Goal: Information Seeking & Learning: Learn about a topic

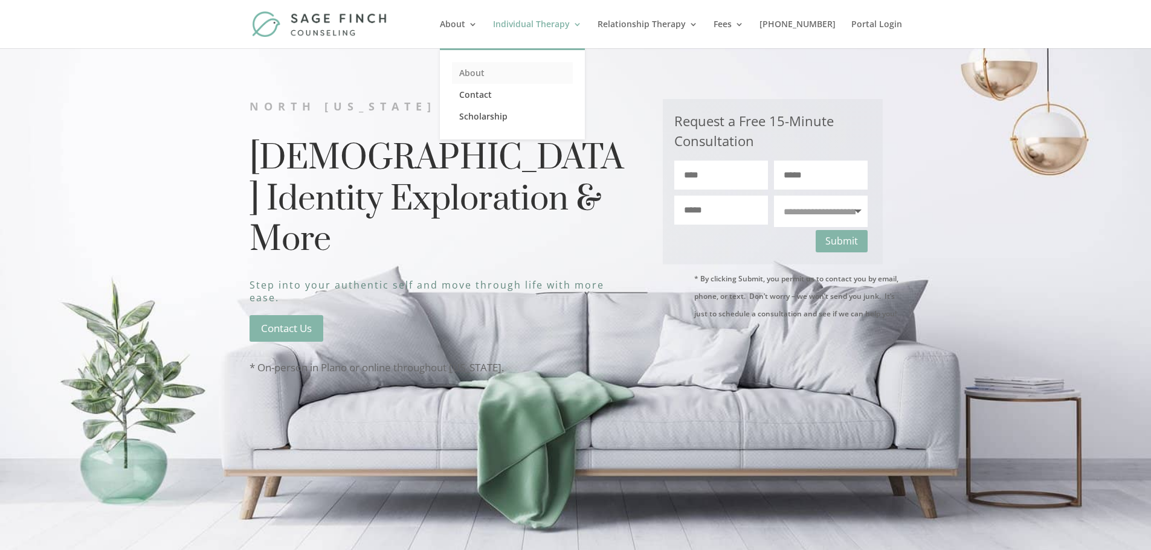
click at [490, 70] on link "About" at bounding box center [512, 73] width 121 height 22
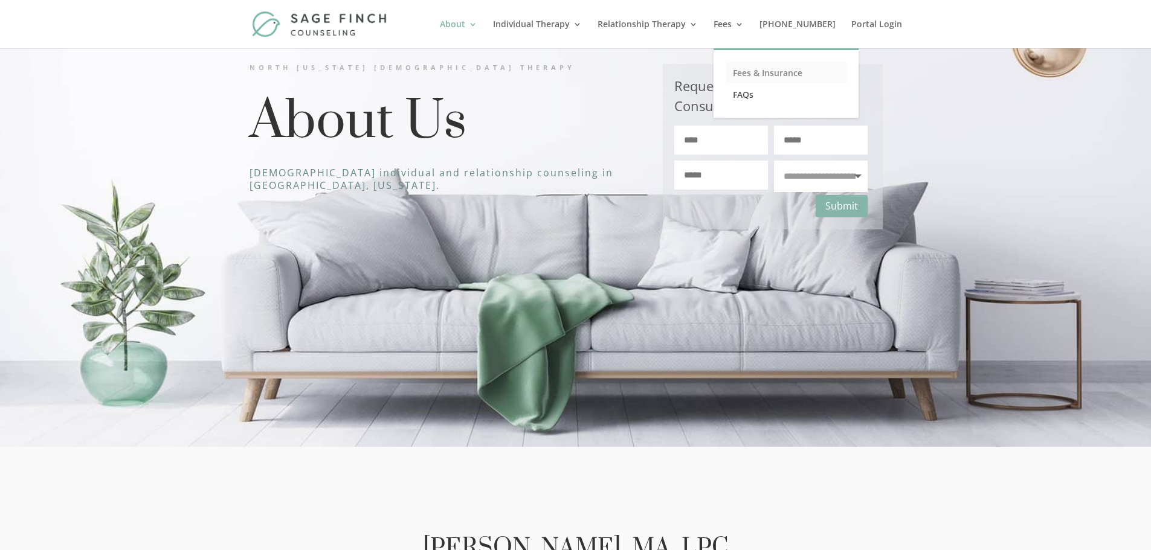
click at [774, 71] on link "Fees & Insurance" at bounding box center [785, 73] width 121 height 22
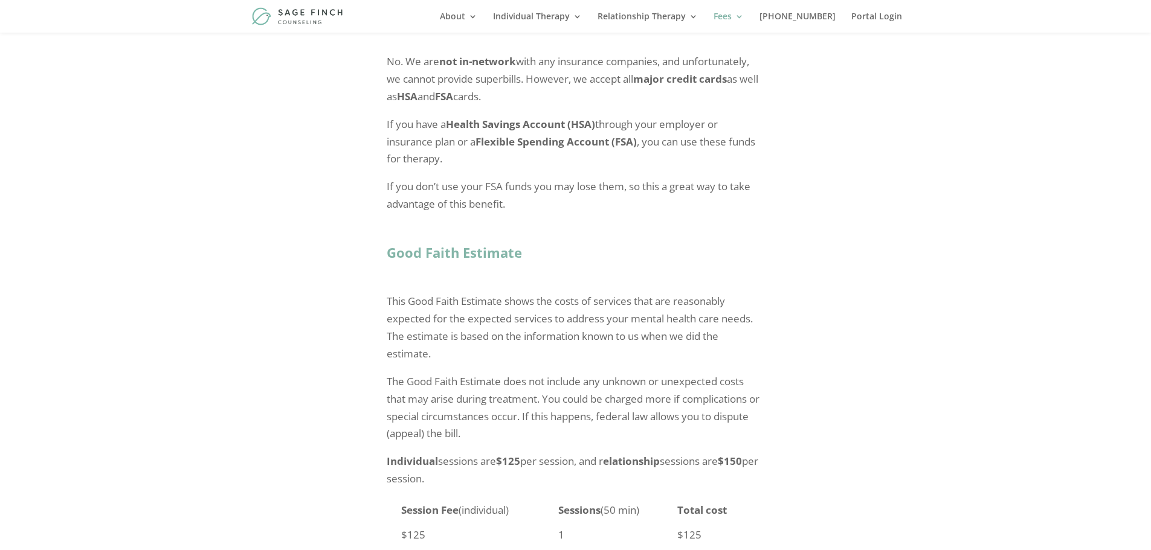
scroll to position [846, 0]
